Goal: Register for event/course

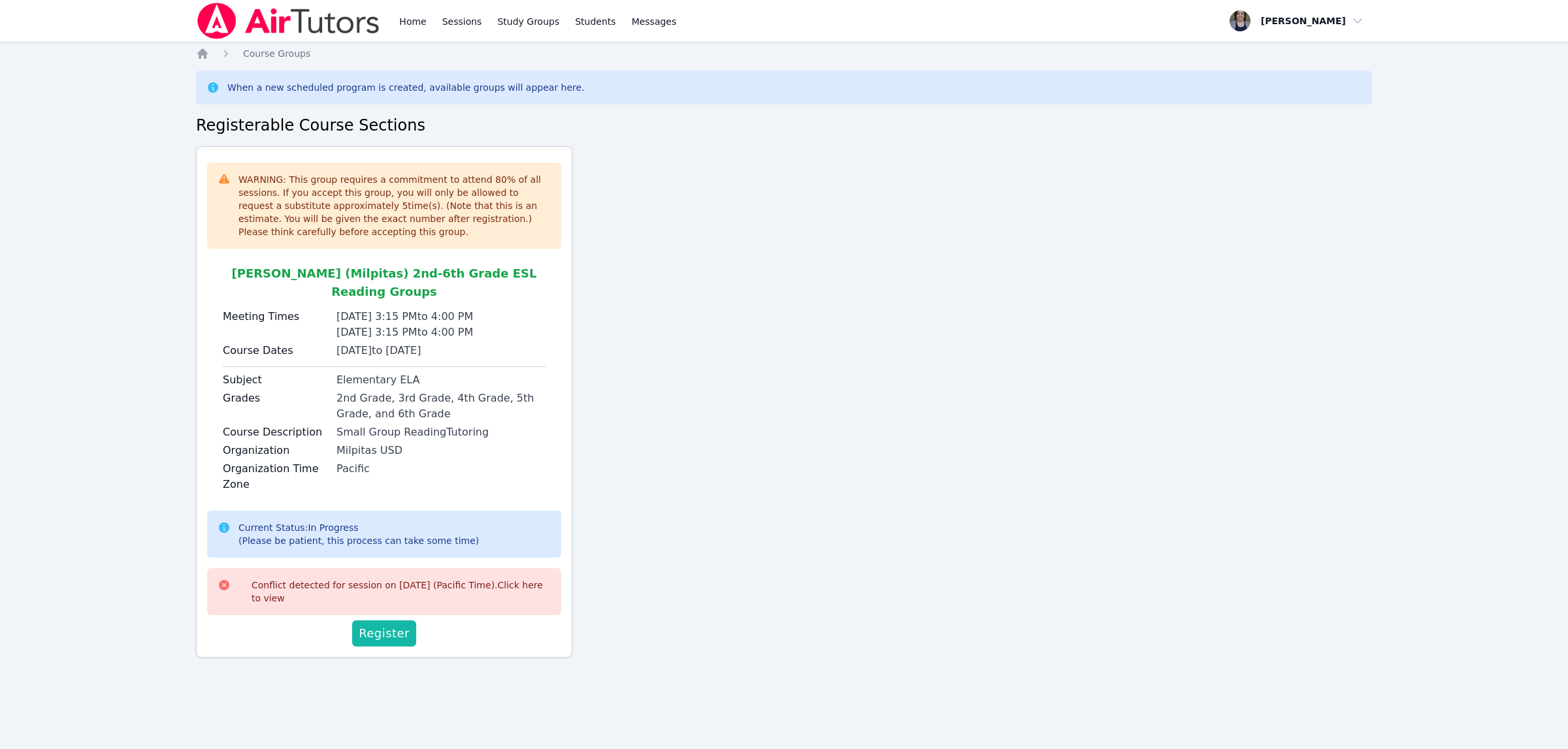
click at [359, 620] on button "Register" at bounding box center [384, 633] width 64 height 26
click at [203, 55] on icon "Breadcrumb" at bounding box center [203, 53] width 13 height 13
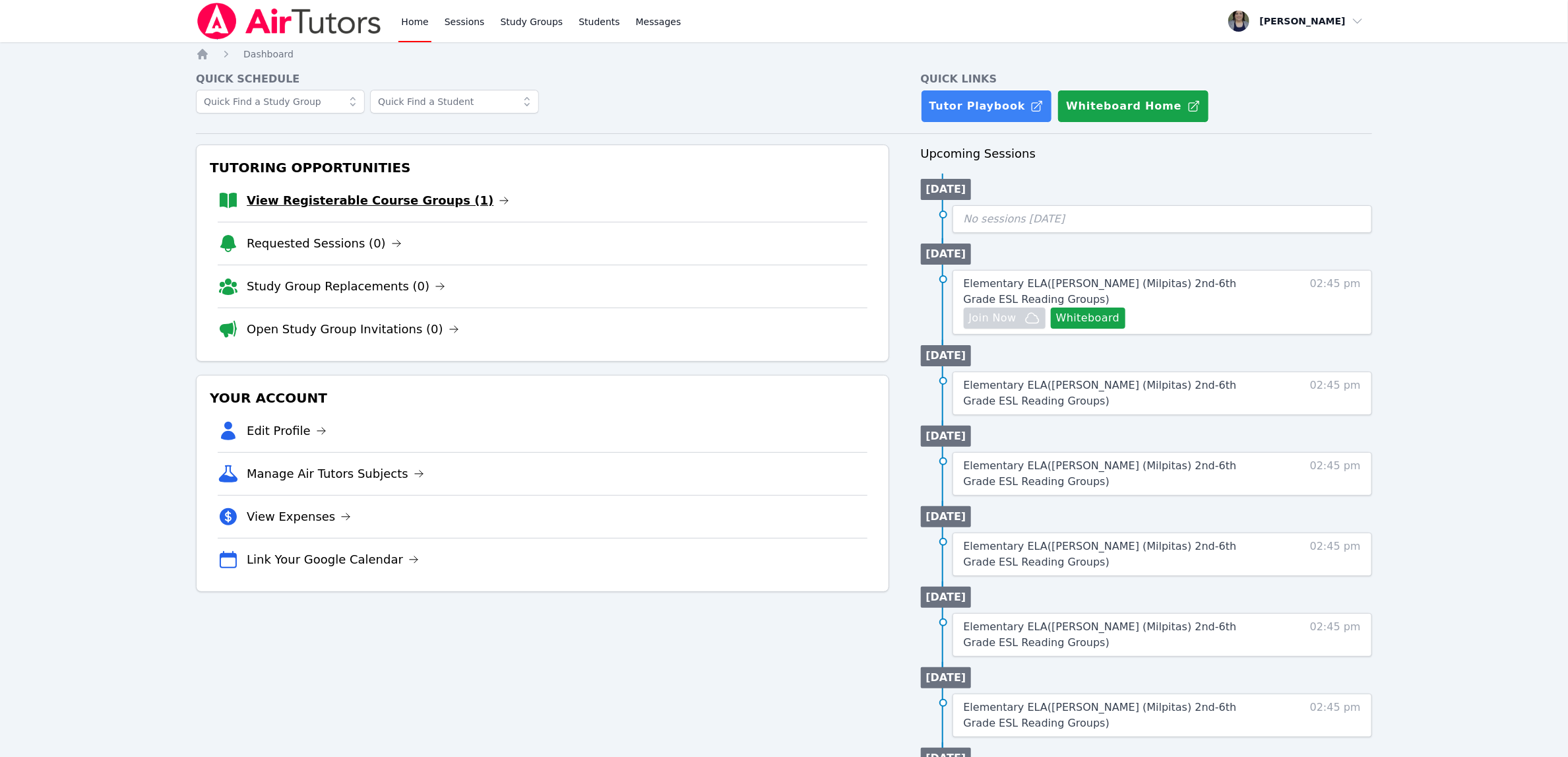
click at [424, 201] on link "View Registerable Course Groups (1)" at bounding box center [378, 201] width 262 height 19
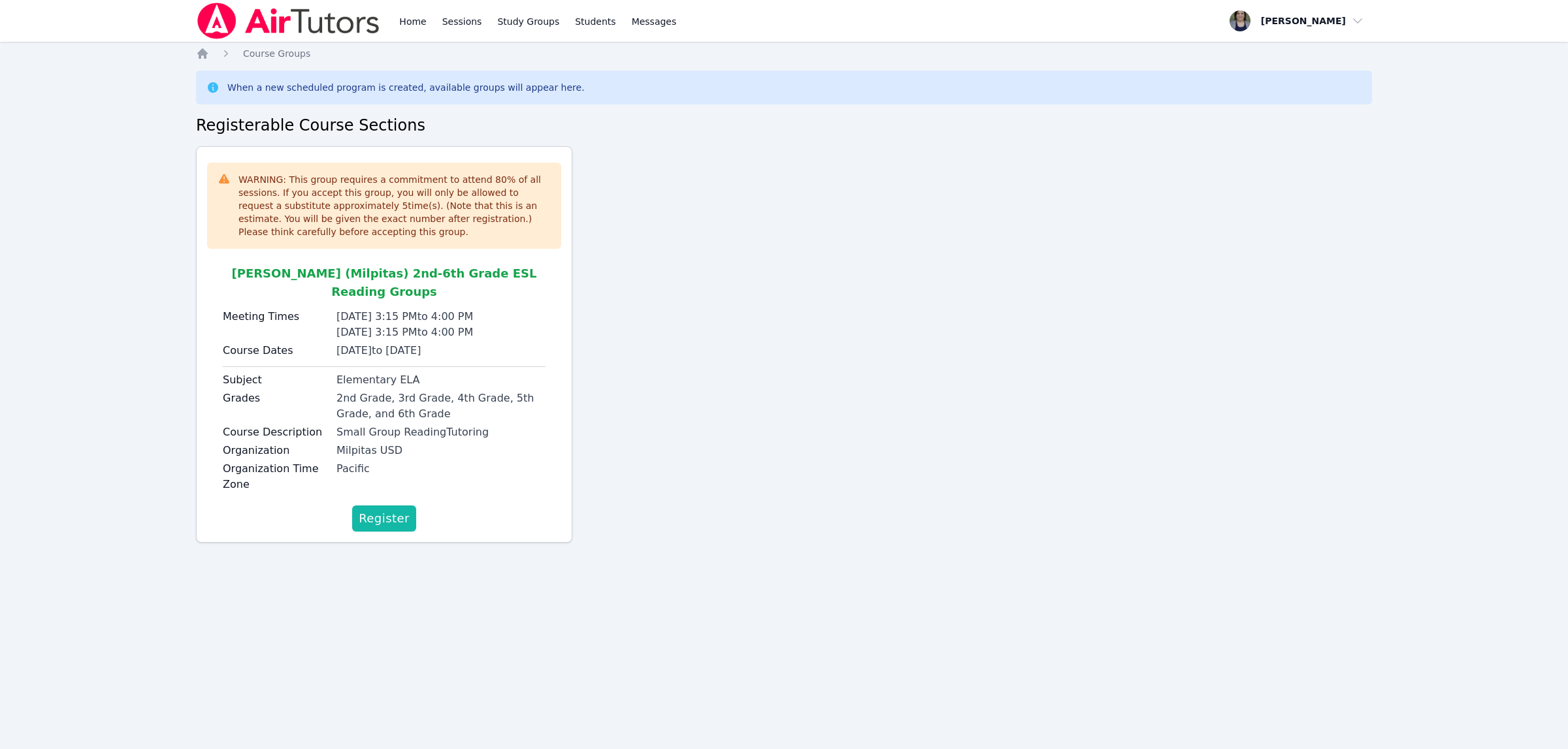
click at [384, 510] on span "Register" at bounding box center [384, 518] width 51 height 18
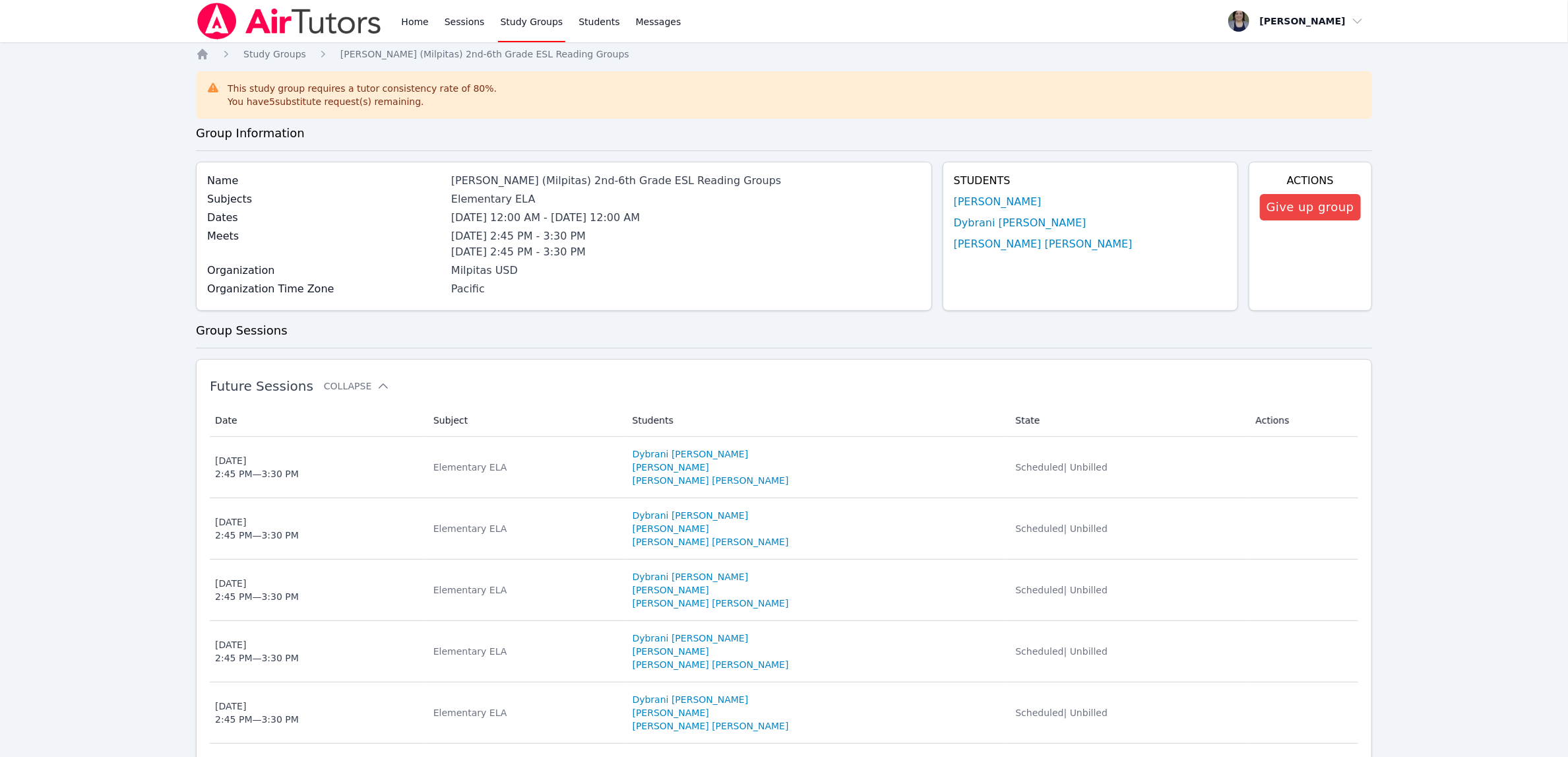
click at [1477, 322] on div "Home Sessions Study Groups Students Messages Open user menu Elsa Reynoso Open m…" at bounding box center [784, 648] width 1568 height 1296
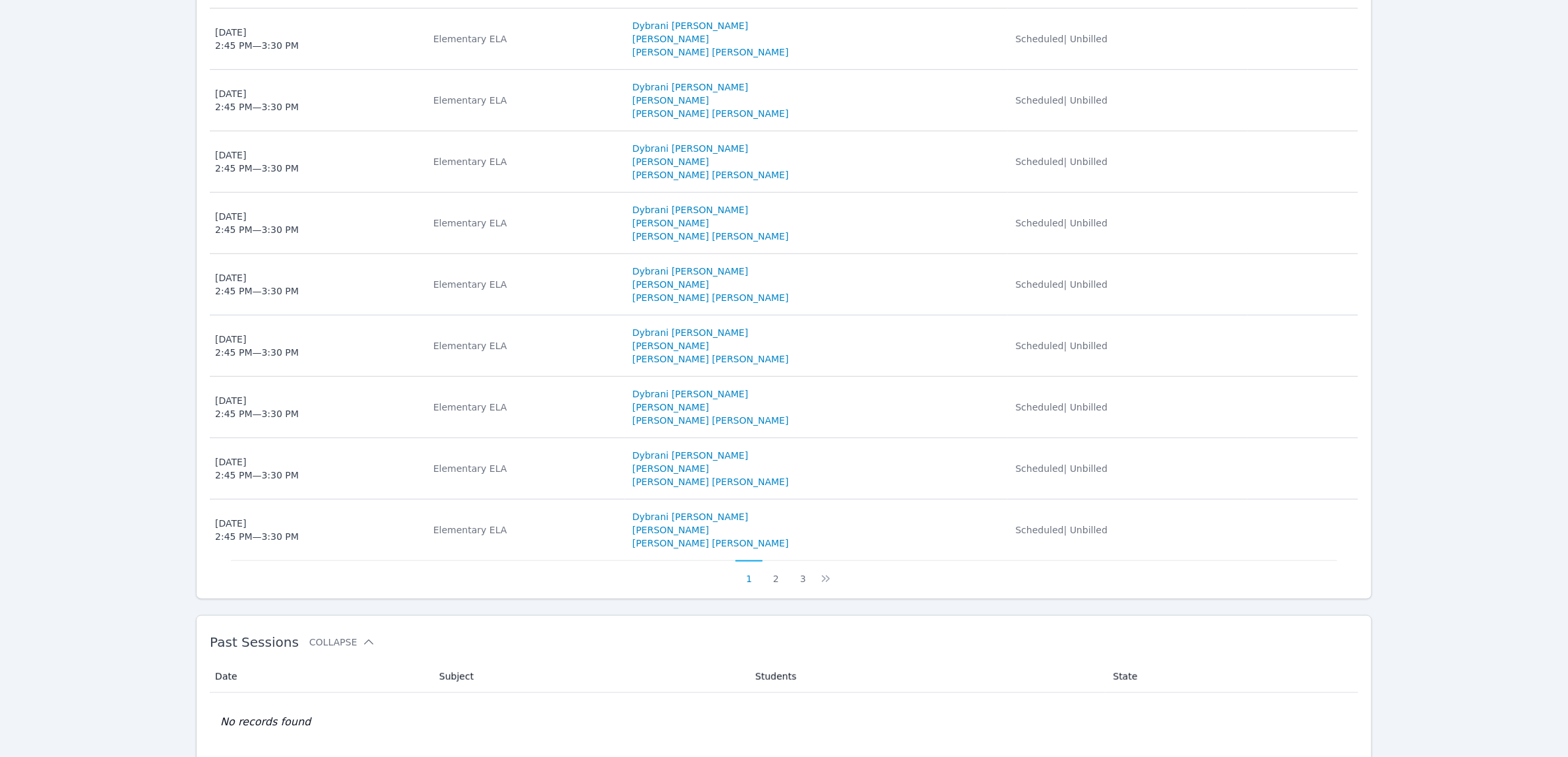
scroll to position [495, 0]
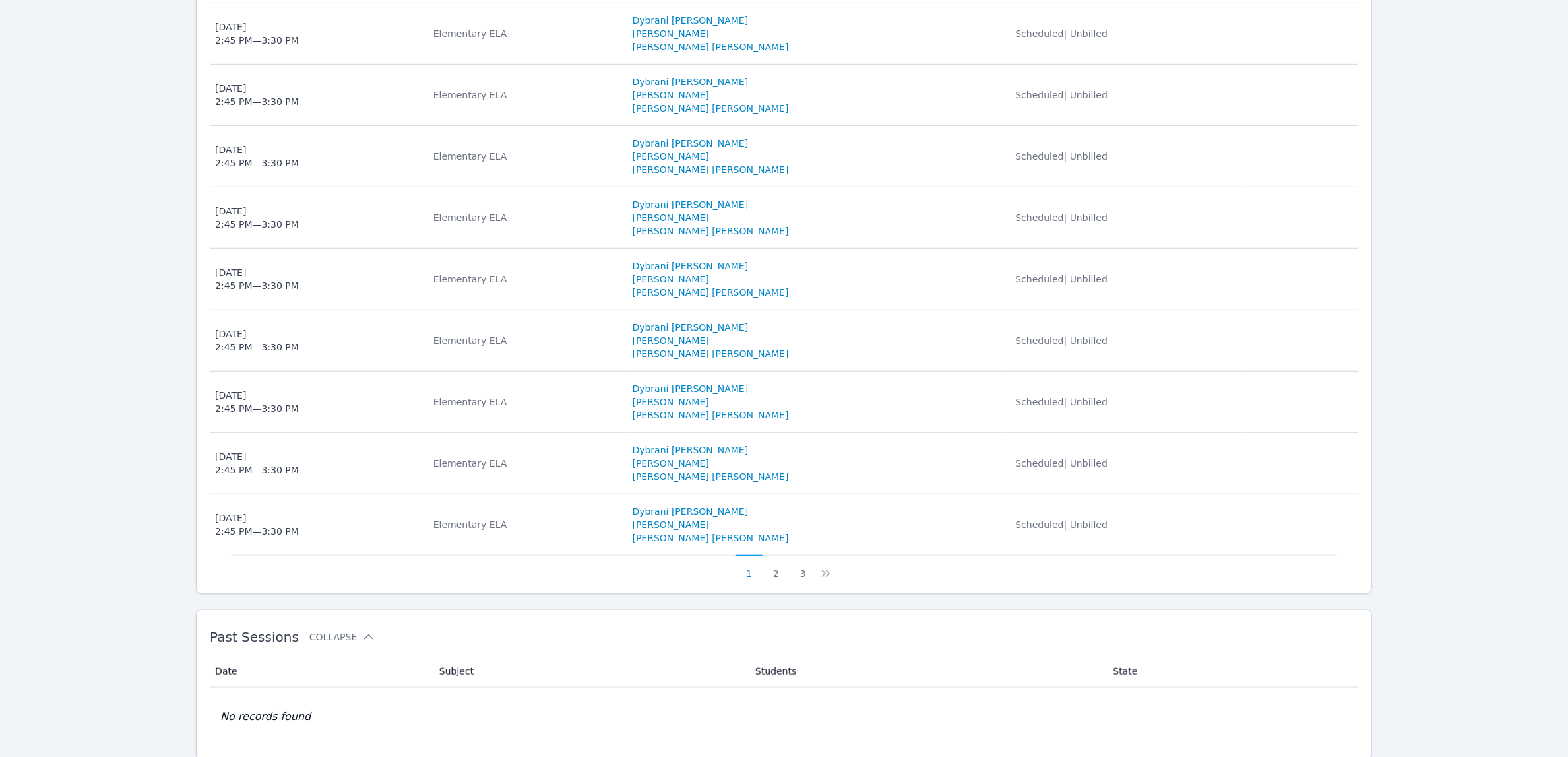
click at [782, 575] on button "2" at bounding box center [775, 567] width 27 height 25
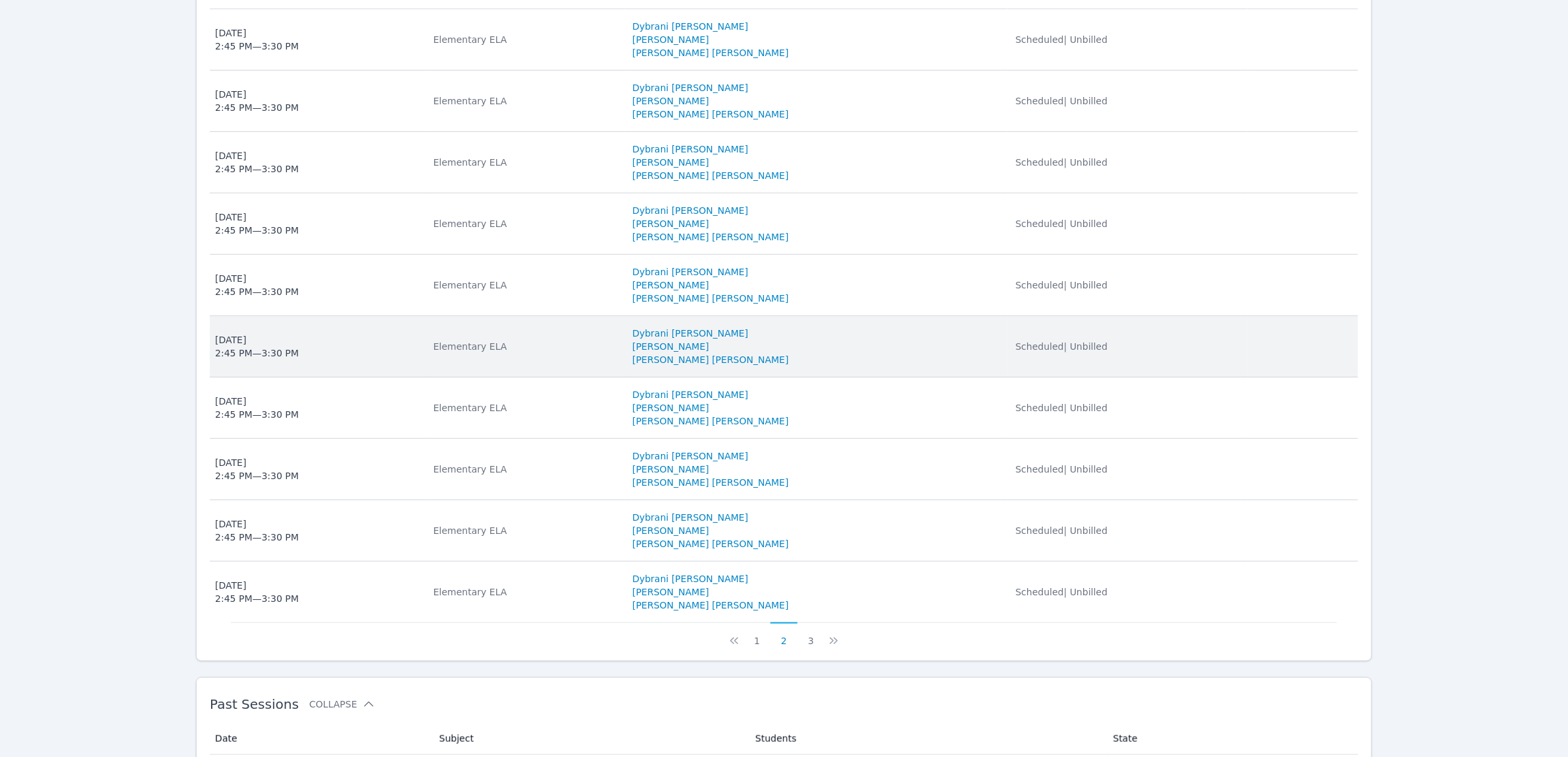
scroll to position [545, 0]
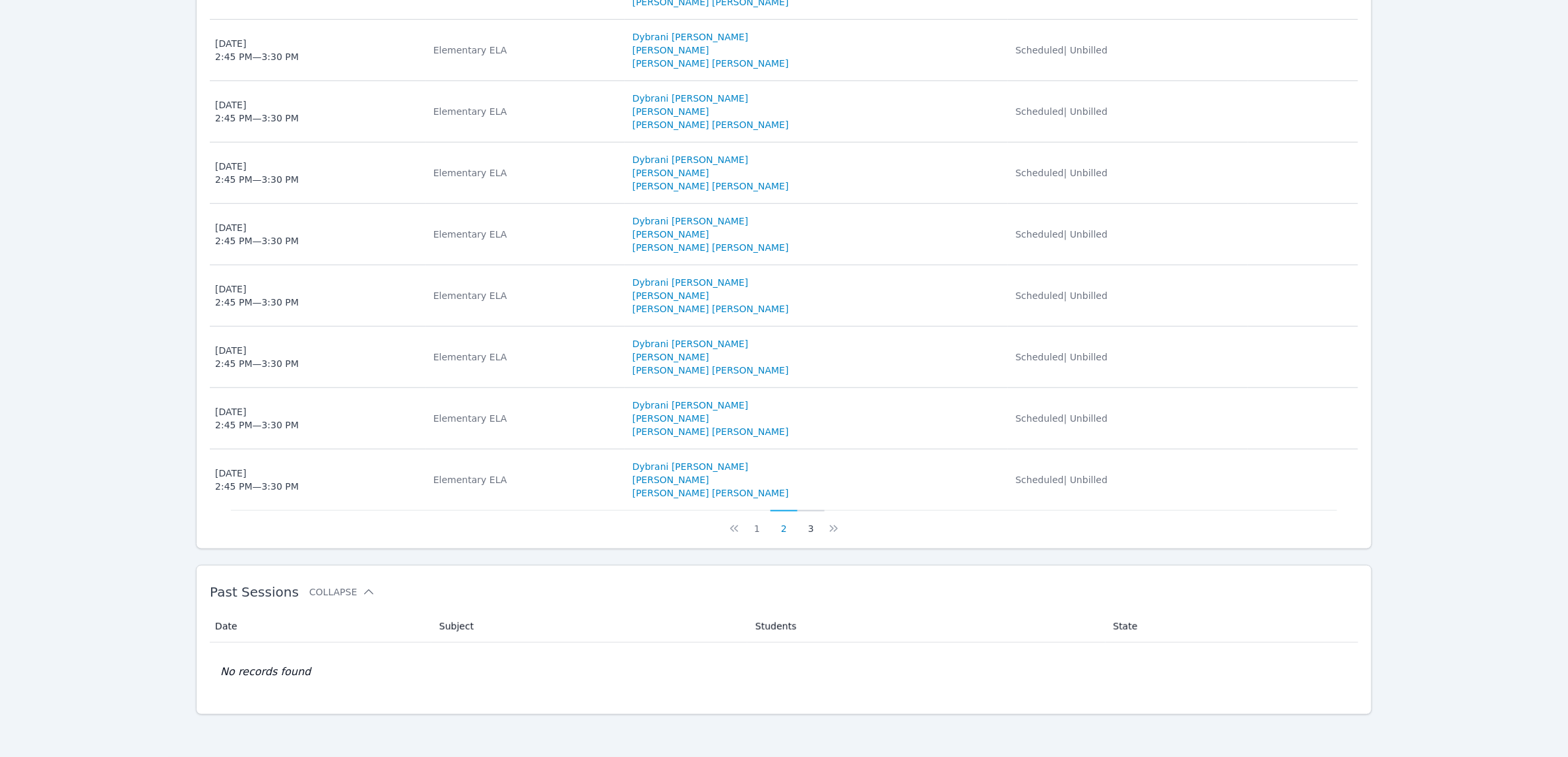
click at [807, 527] on button "3" at bounding box center [810, 522] width 27 height 25
